Goal: Book appointment/travel/reservation

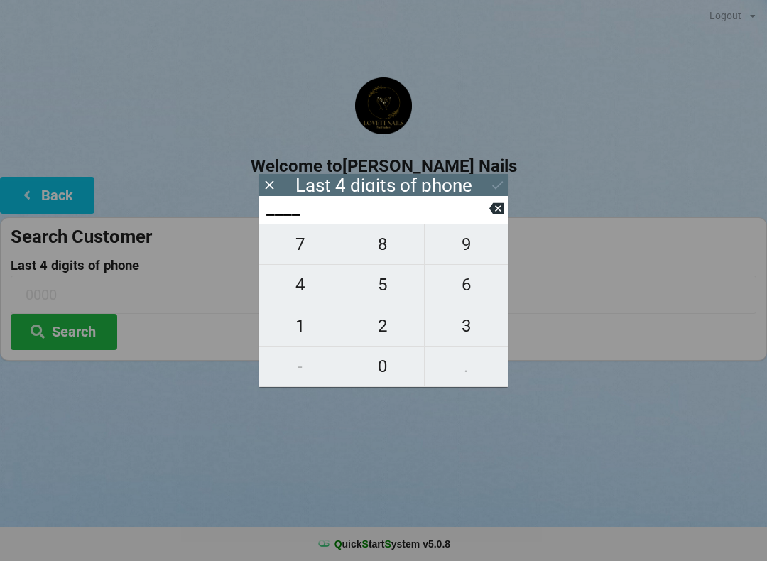
click at [475, 285] on span "6" at bounding box center [466, 285] width 83 height 30
type input "6___"
click at [480, 346] on button "3" at bounding box center [466, 325] width 83 height 40
type input "63__"
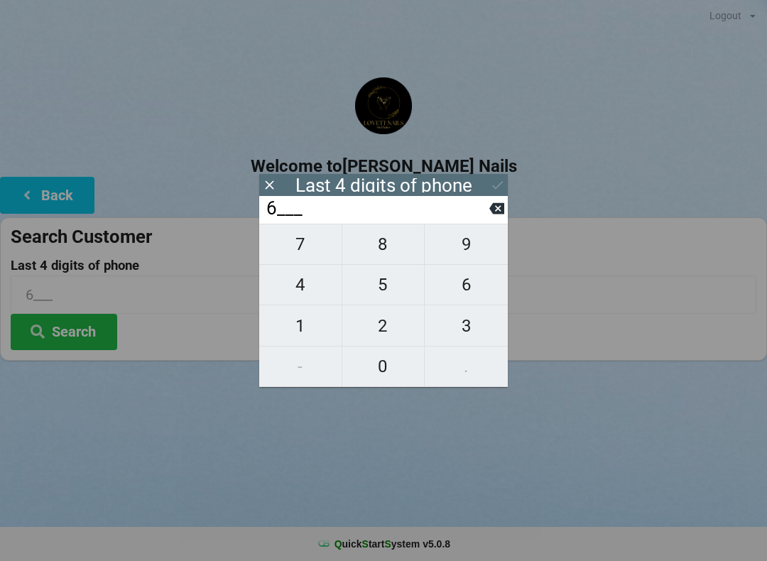
type input "63__"
click at [396, 331] on span "2" at bounding box center [383, 326] width 82 height 30
type input "632_"
click at [474, 277] on span "6" at bounding box center [466, 285] width 83 height 30
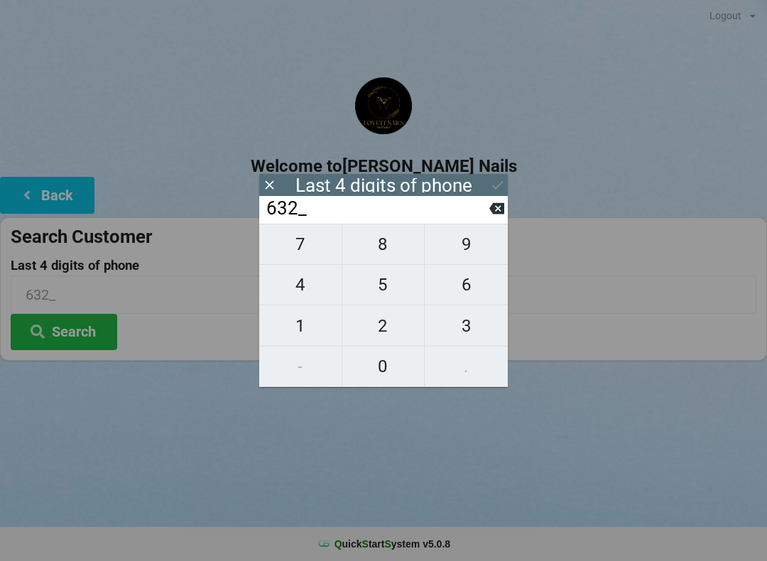
type input "6326"
click at [500, 188] on icon at bounding box center [497, 185] width 15 height 15
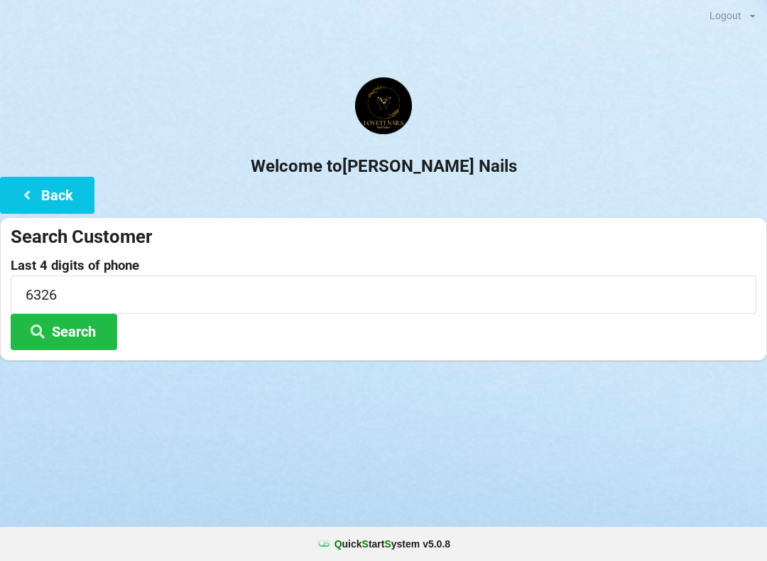
click at [72, 320] on button "Search" at bounding box center [64, 332] width 107 height 36
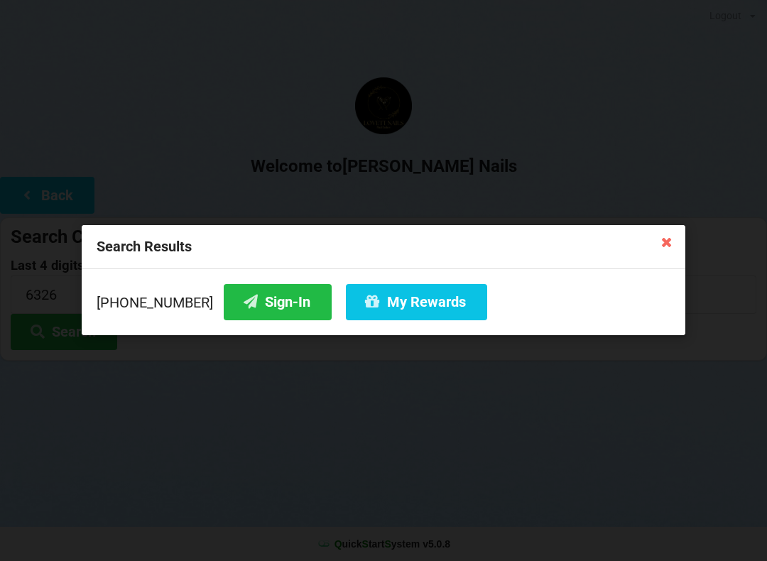
click at [671, 239] on icon at bounding box center [667, 241] width 23 height 23
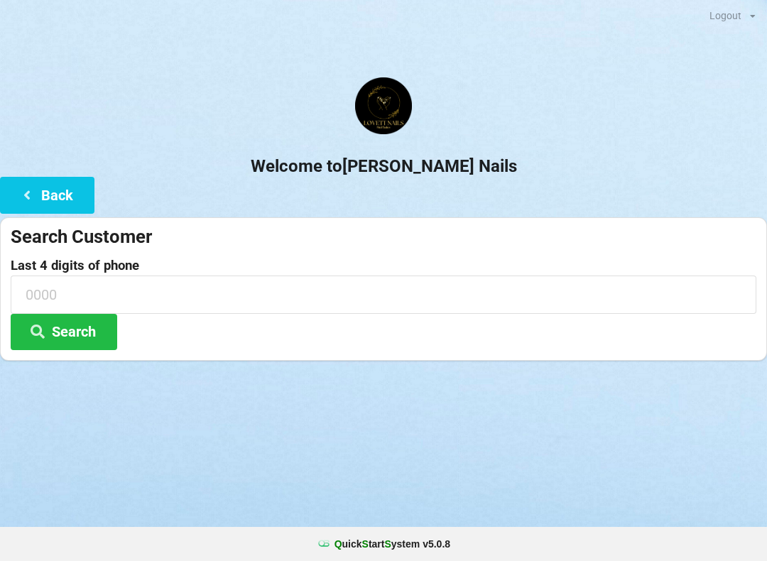
click at [75, 179] on button "Back" at bounding box center [47, 195] width 94 height 36
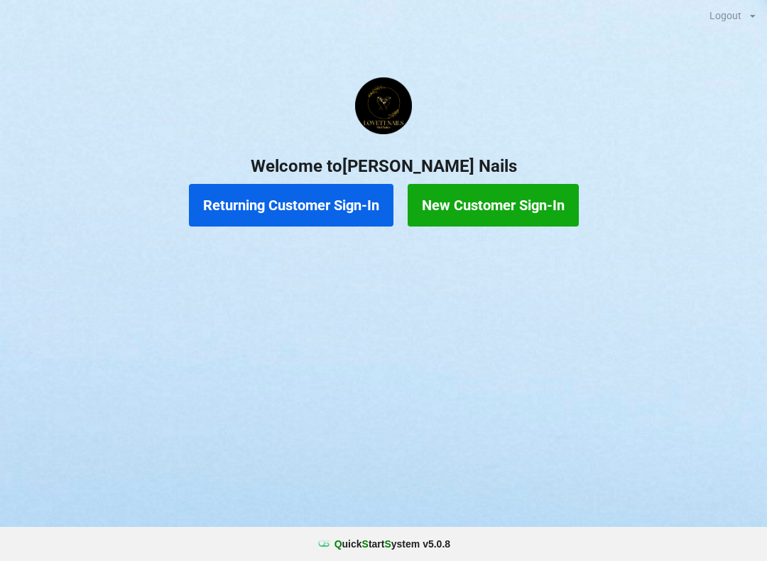
click at [525, 202] on button "New Customer Sign-In" at bounding box center [493, 205] width 171 height 43
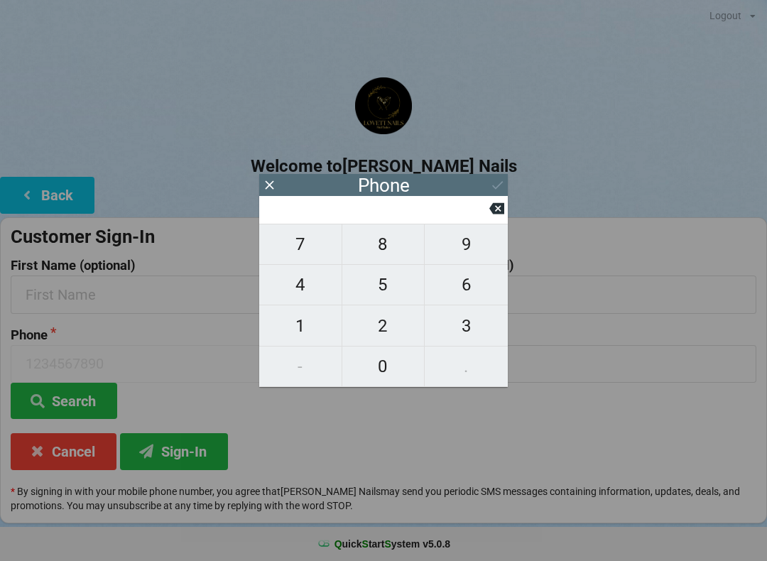
click at [477, 244] on span "9" at bounding box center [466, 244] width 83 height 30
type input "9"
click at [391, 288] on span "5" at bounding box center [383, 285] width 82 height 30
type input "95"
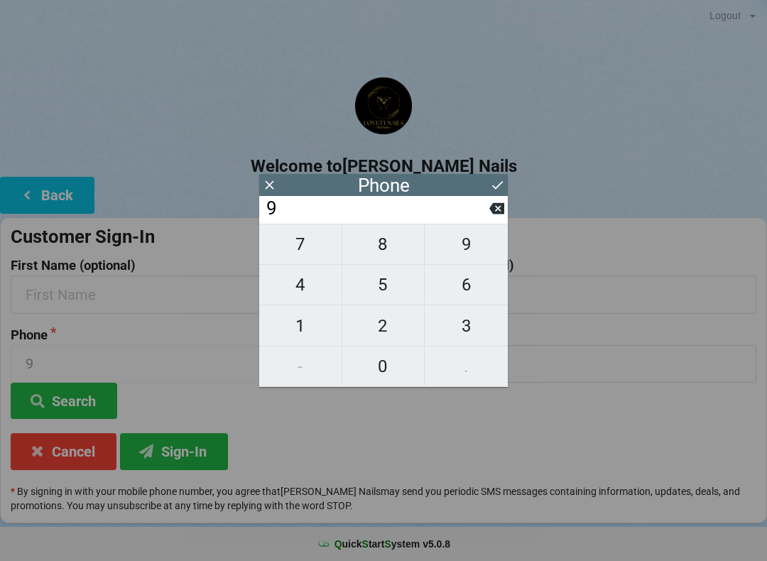
type input "95"
click at [472, 284] on span "6" at bounding box center [466, 285] width 83 height 30
type input "956"
click at [387, 298] on span "5" at bounding box center [383, 285] width 82 height 30
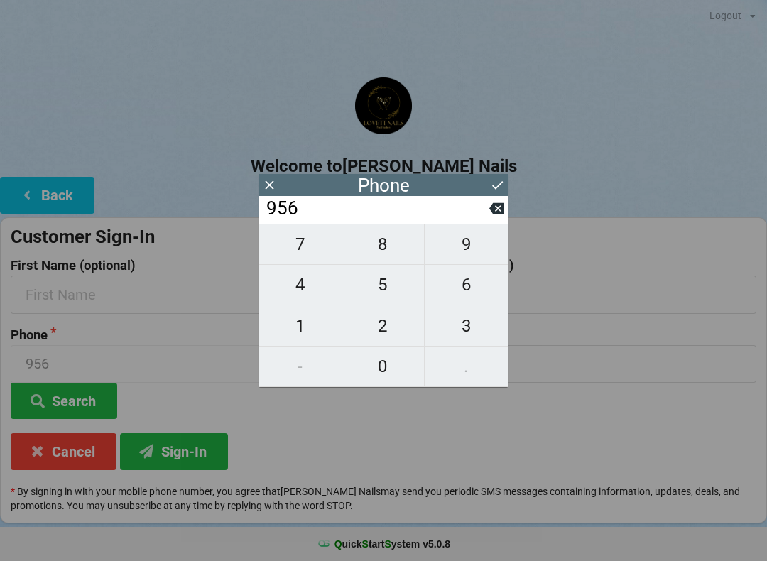
type input "9565"
click at [469, 310] on button "3" at bounding box center [466, 325] width 83 height 40
type input "95653"
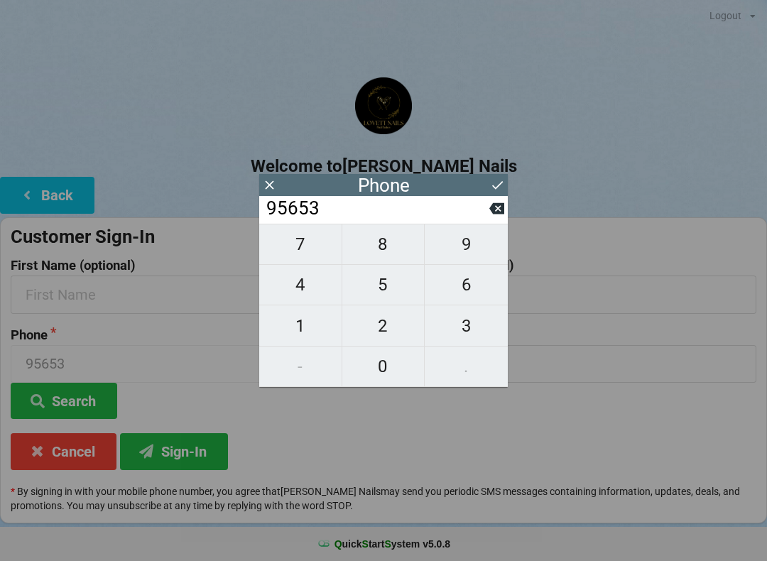
click at [395, 322] on span "2" at bounding box center [383, 326] width 82 height 30
type input "956532"
click at [471, 285] on span "6" at bounding box center [466, 285] width 83 height 30
type input "9565326"
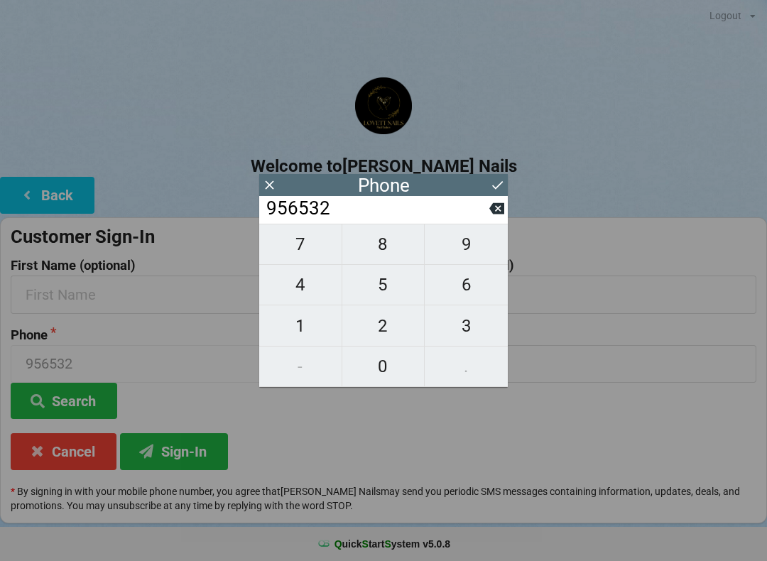
type input "9565326"
click at [465, 319] on span "3" at bounding box center [466, 326] width 83 height 30
type input "95653263"
click at [477, 259] on span "9" at bounding box center [466, 244] width 83 height 30
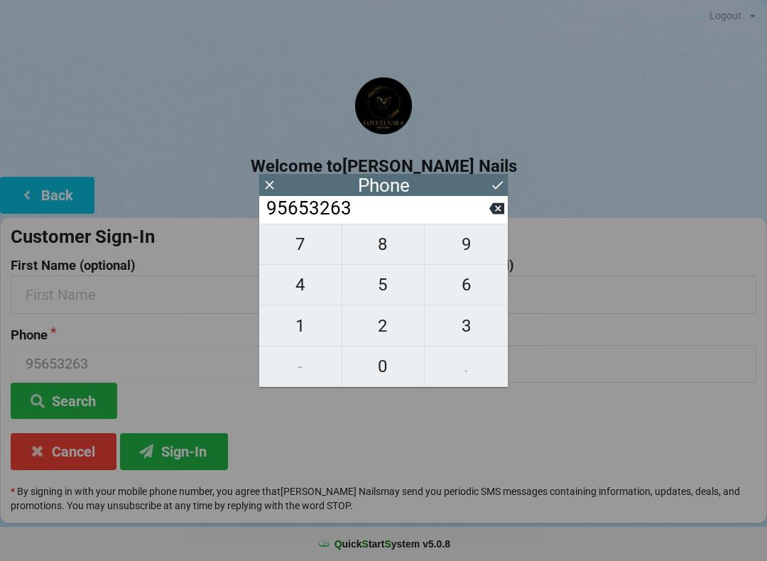
type input "956532639"
click at [497, 215] on icon at bounding box center [496, 208] width 15 height 15
click at [401, 332] on span "2" at bounding box center [383, 326] width 82 height 30
type input "956532632"
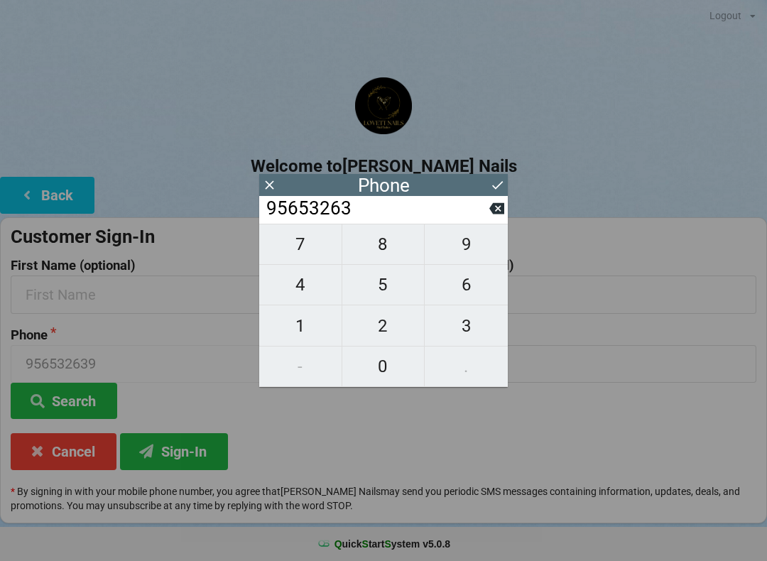
type input "956532632"
click at [475, 286] on span "6" at bounding box center [466, 285] width 83 height 30
type input "9565326326"
click at [496, 193] on button at bounding box center [497, 184] width 15 height 19
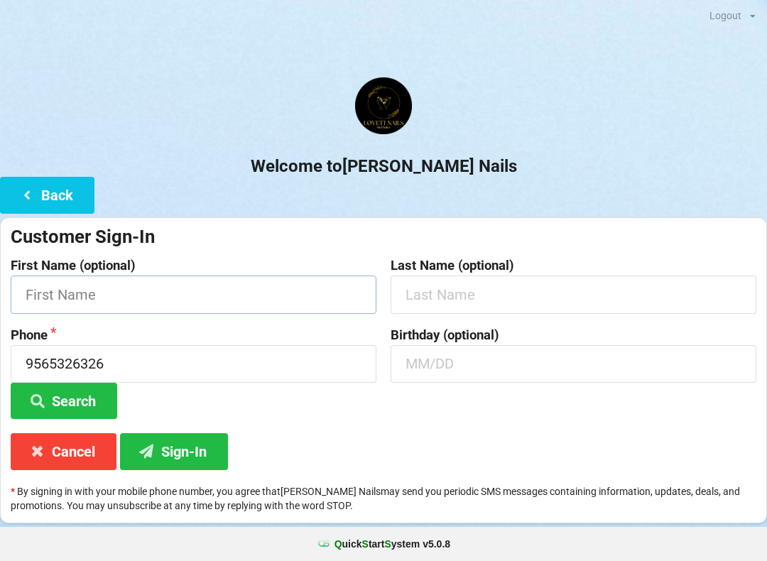
click at [278, 281] on input "text" at bounding box center [194, 295] width 366 height 38
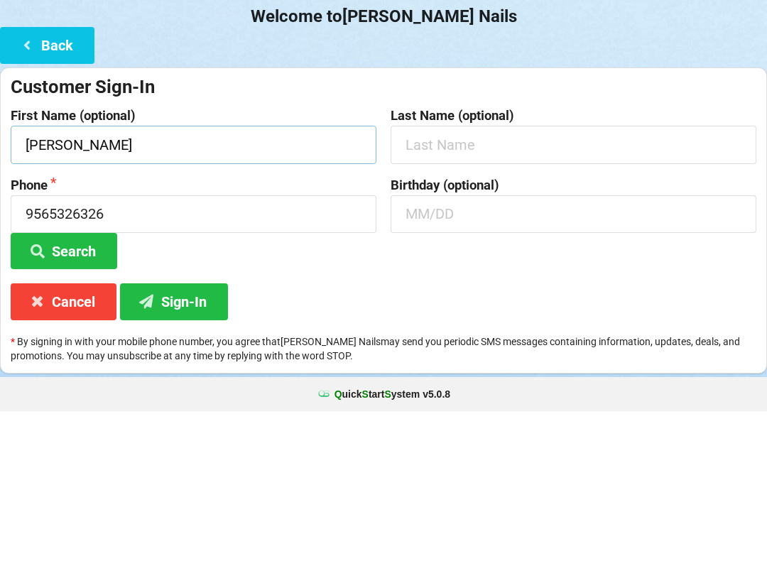
type input "[PERSON_NAME]"
click at [512, 276] on input "text" at bounding box center [574, 295] width 366 height 38
type input "[PERSON_NAME]"
click at [505, 345] on input "text" at bounding box center [574, 364] width 366 height 38
type input "01/28"
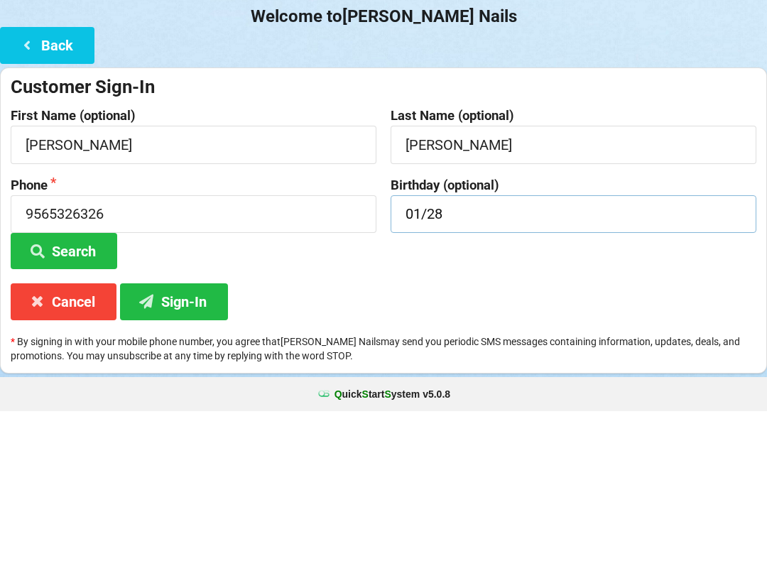
click at [64, 383] on button "Search" at bounding box center [64, 401] width 107 height 36
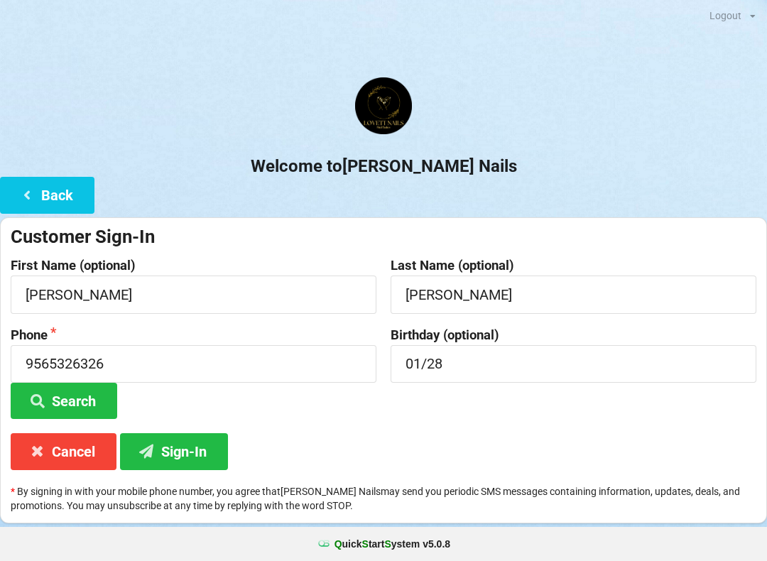
click at [175, 447] on button "Sign-In" at bounding box center [174, 451] width 108 height 36
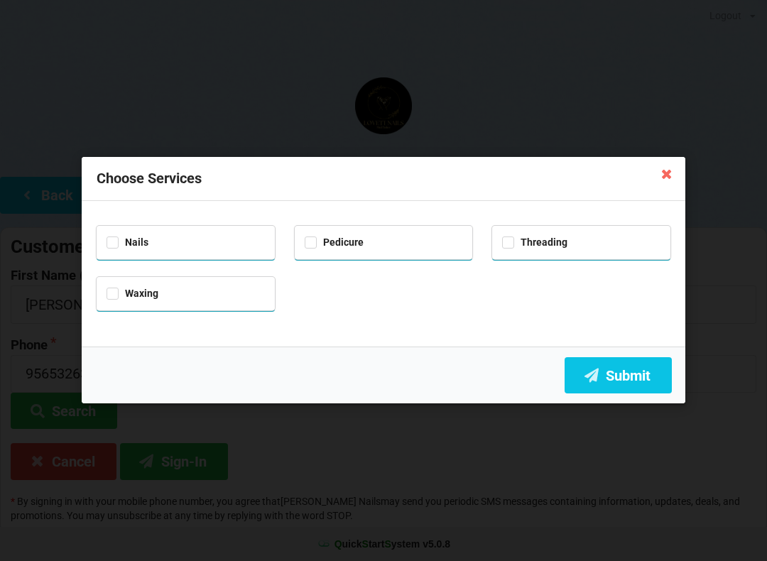
click at [201, 239] on div "Nails" at bounding box center [186, 241] width 158 height 16
click at [212, 245] on div "Nails" at bounding box center [186, 241] width 158 height 16
checkbox input "false"
click at [366, 233] on div "Pedicure" at bounding box center [384, 241] width 158 height 16
checkbox input "true"
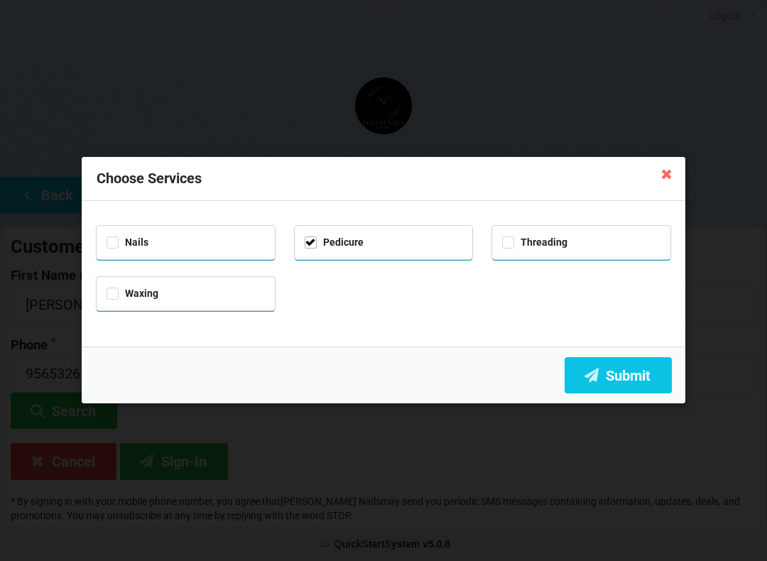
click at [638, 382] on button "Submit" at bounding box center [618, 375] width 107 height 36
